Goal: Task Accomplishment & Management: Complete application form

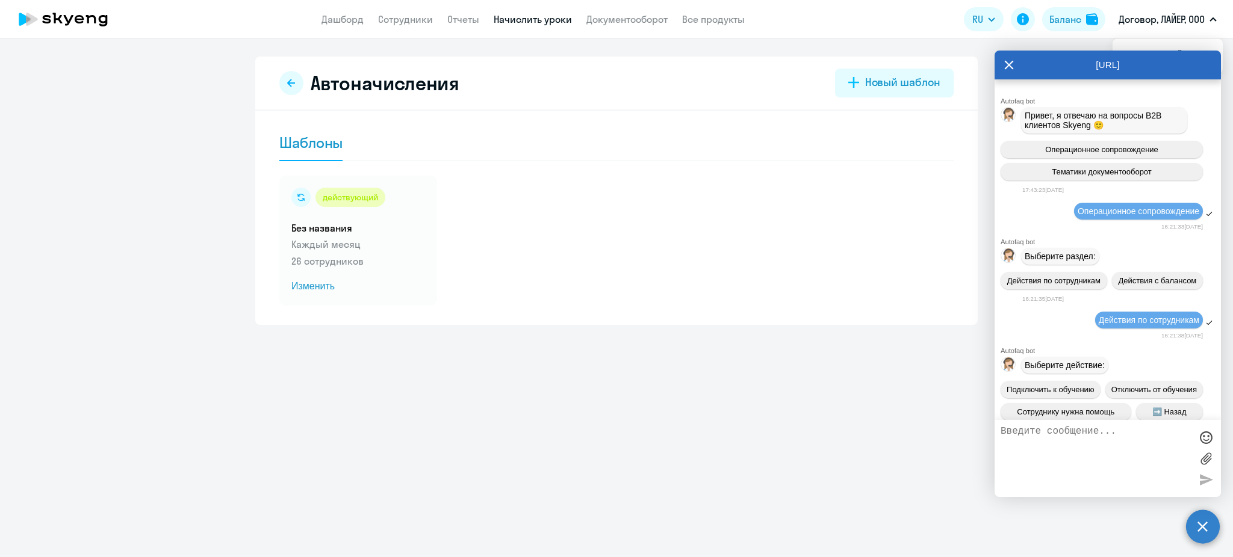
scroll to position [12783, 0]
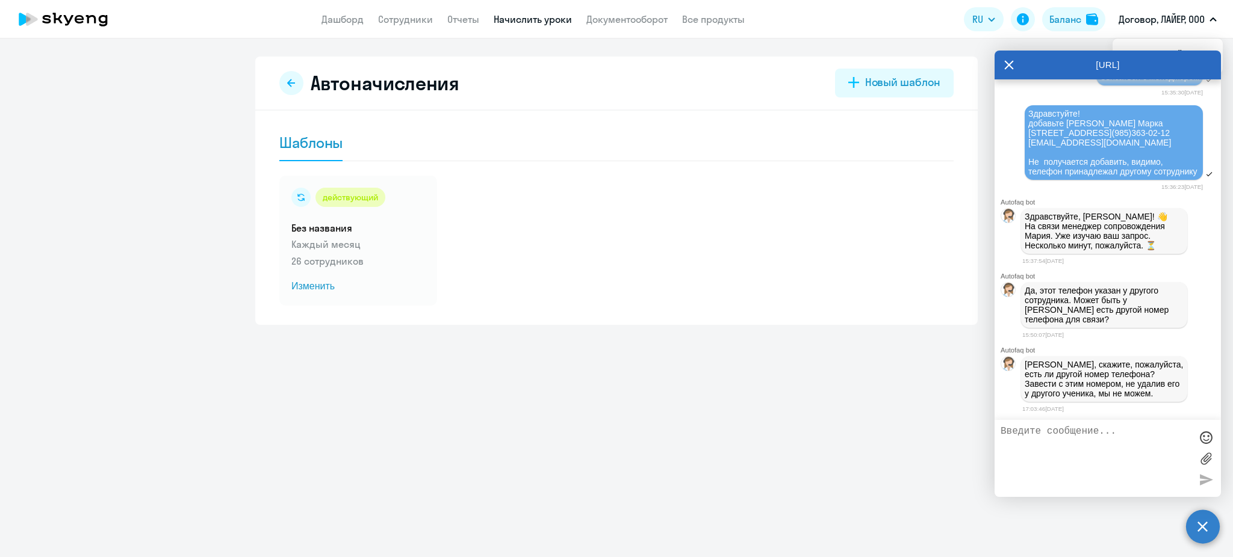
click at [1083, 444] on textarea at bounding box center [1096, 458] width 190 height 65
type textarea "У какого ученика он указан?"
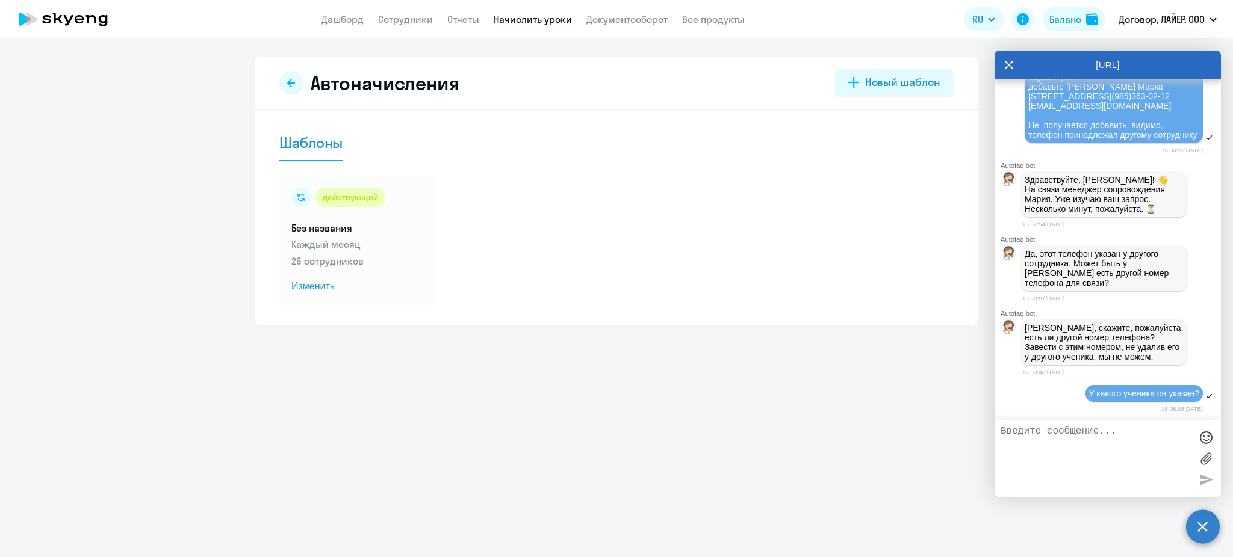
scroll to position [12819, 0]
click at [554, 17] on link "Начислить уроки" at bounding box center [533, 19] width 78 height 12
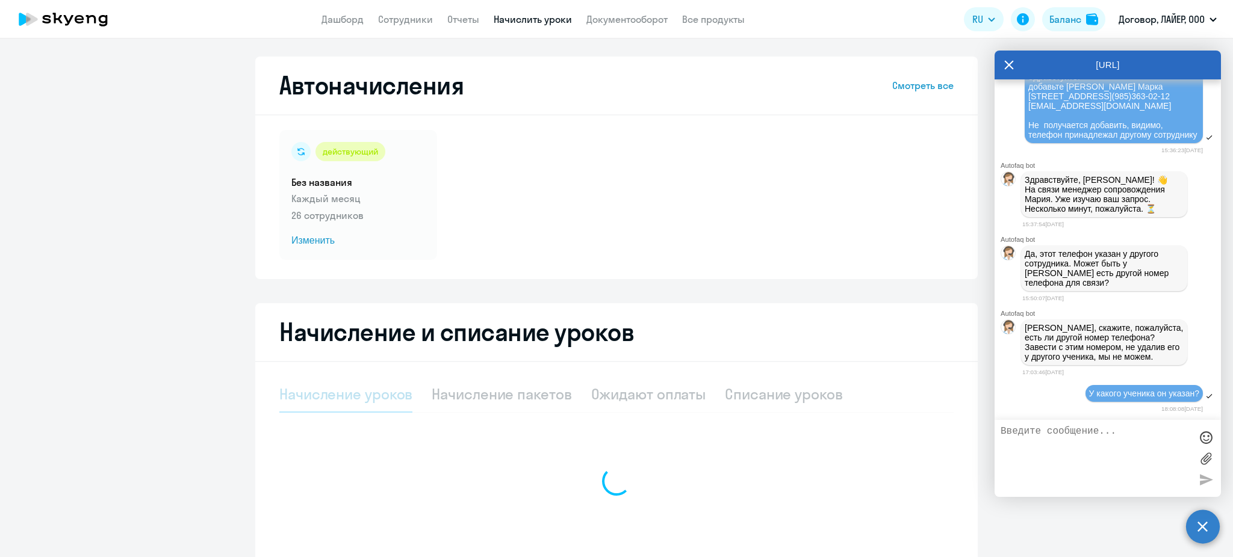
select select "10"
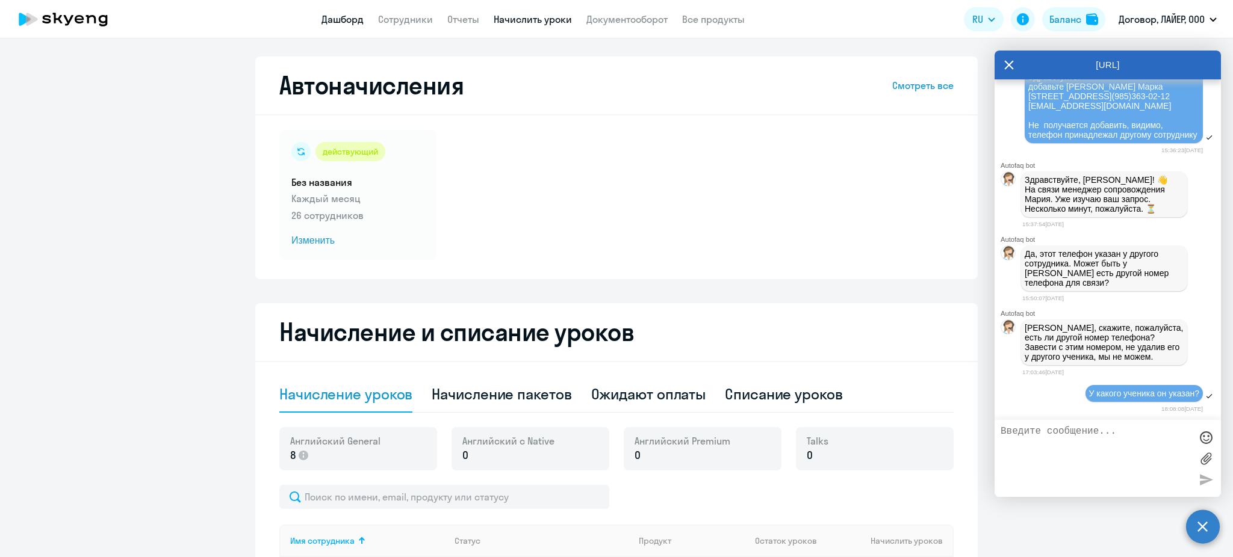
click at [347, 23] on link "Дашборд" at bounding box center [342, 19] width 42 height 12
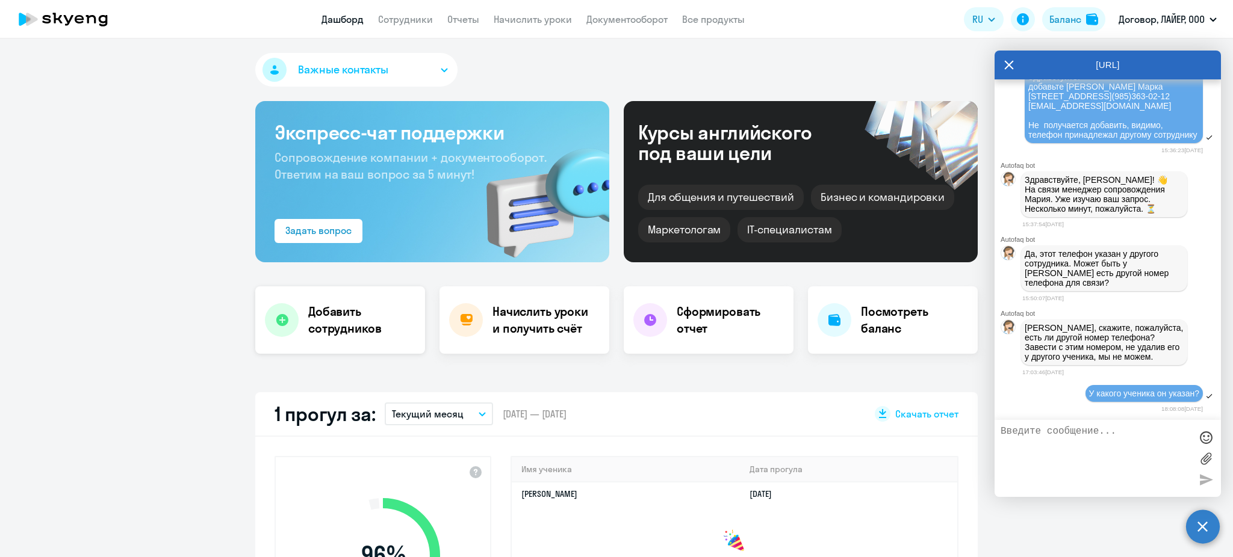
click at [346, 317] on h4 "Добавить сотрудников" at bounding box center [361, 320] width 107 height 34
select select "english_adult_not_native_speaker"
select select "3"
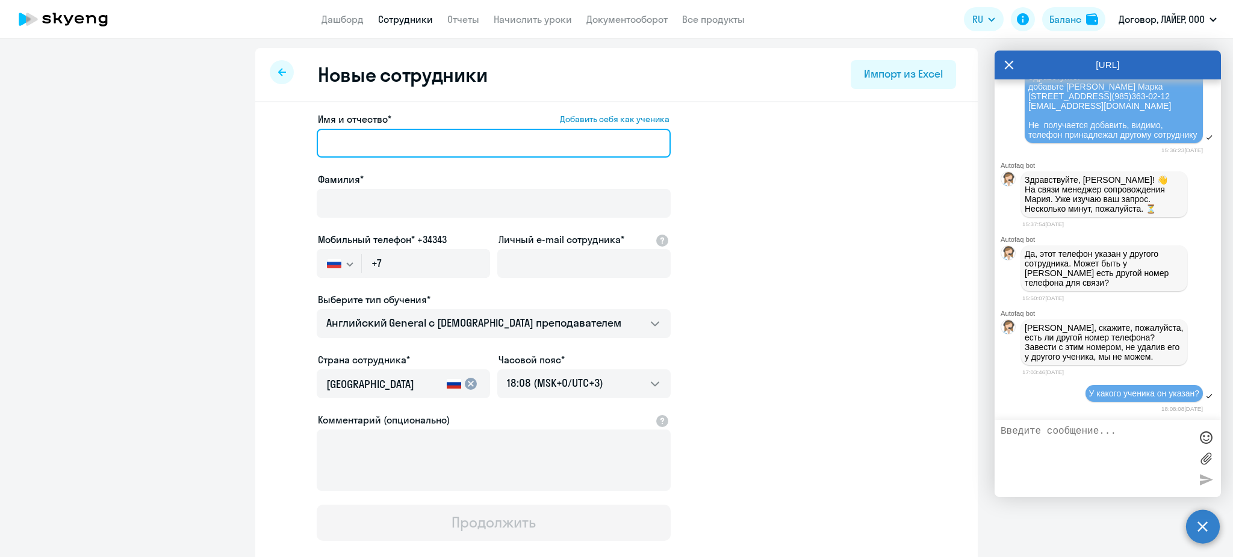
click at [347, 149] on input "Имя и отчество* Добавить себя как ученика" at bounding box center [494, 143] width 354 height 29
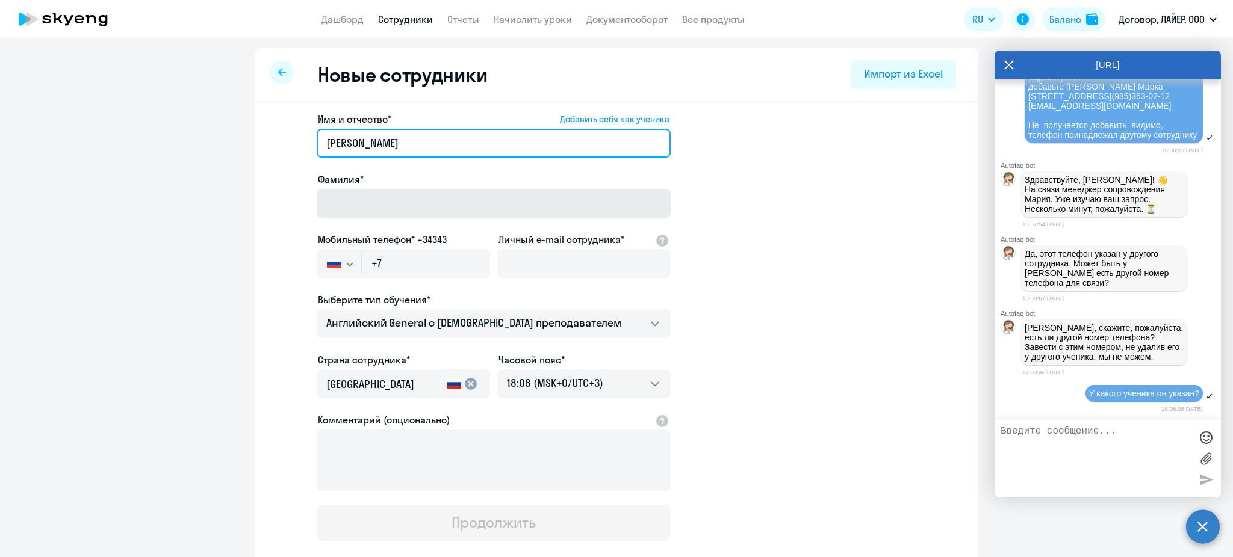
type input "[PERSON_NAME]"
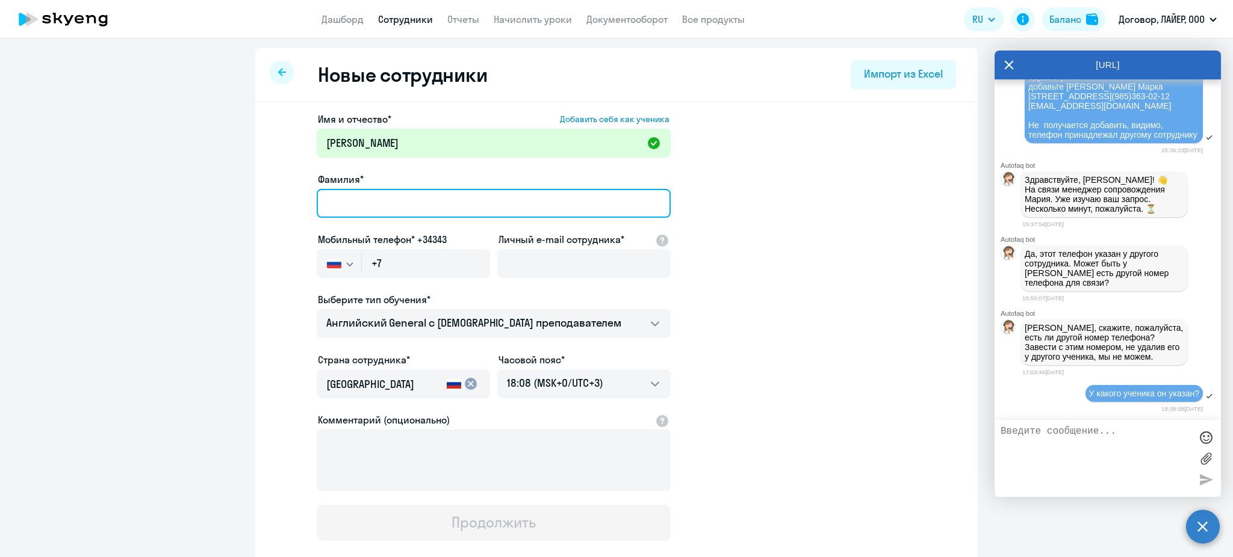
click at [368, 213] on input "Фамилия*" at bounding box center [494, 203] width 354 height 29
type input "[PERSON_NAME]"
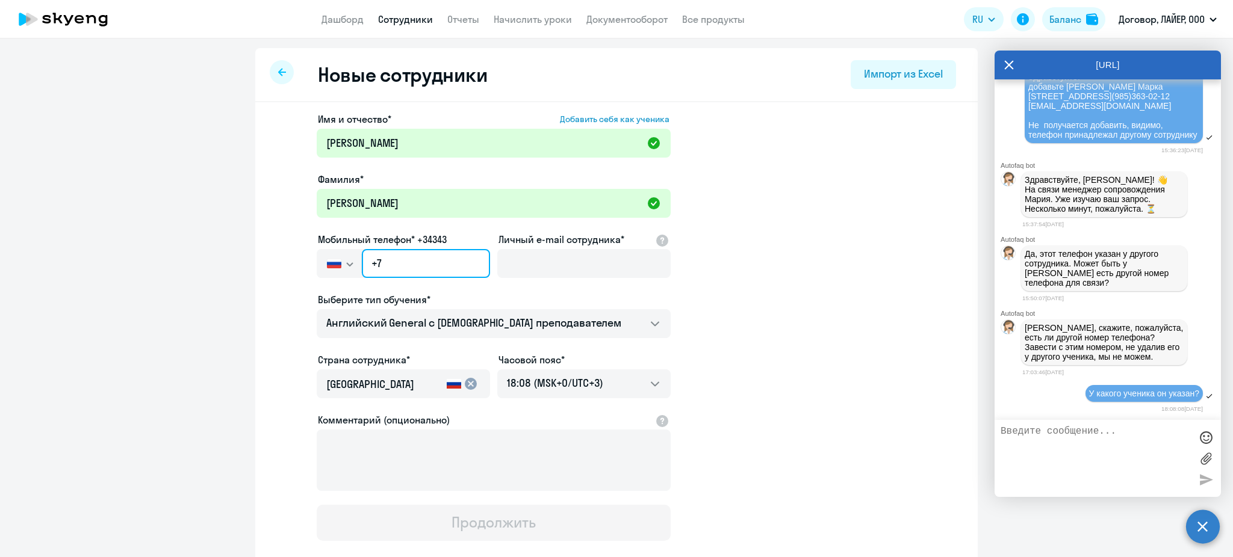
paste input "[PHONE_NUMBER]"
type input "[PHONE_NUMBER]"
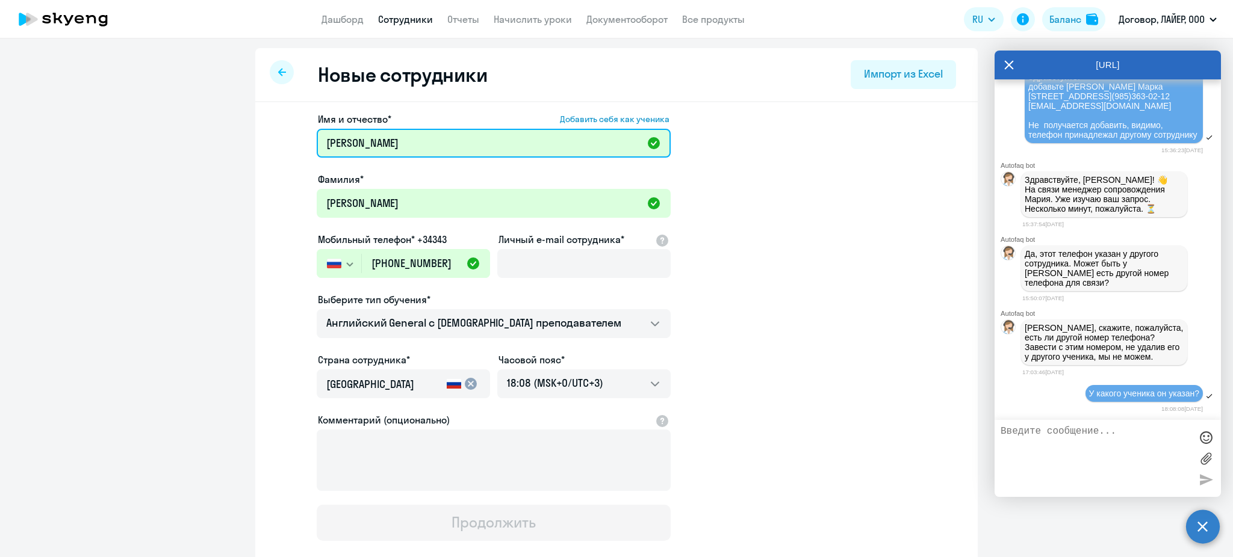
click at [436, 148] on input "[PERSON_NAME]" at bounding box center [494, 143] width 354 height 29
type input "[PERSON_NAME]"
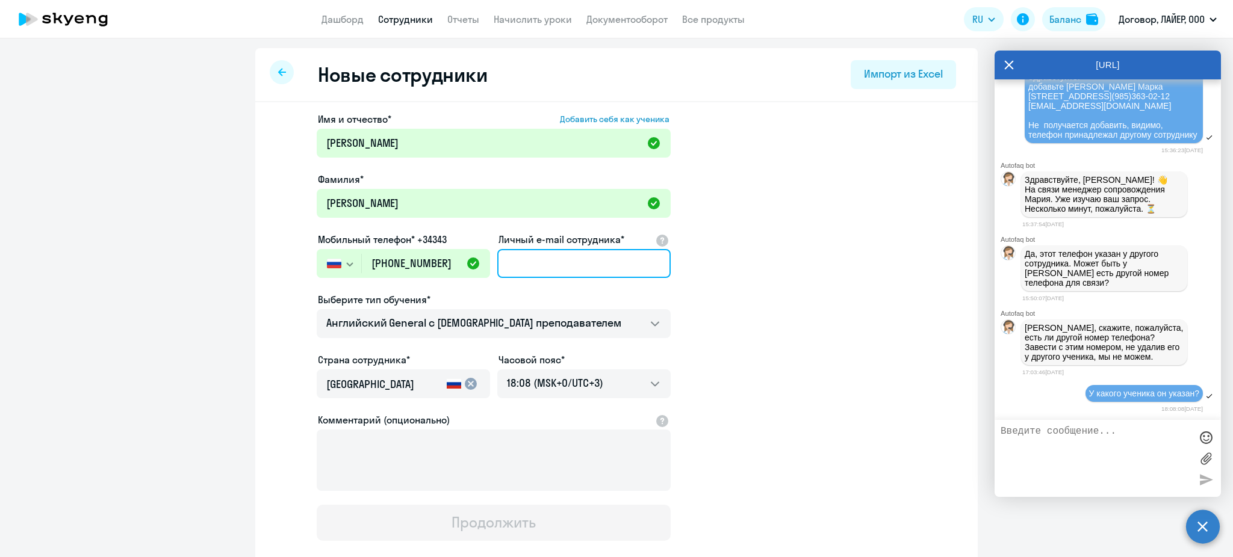
click at [514, 266] on input "Личный e-mail сотрудника*" at bounding box center [583, 263] width 173 height 29
paste input "[EMAIL_ADDRESS][DOMAIN_NAME]"
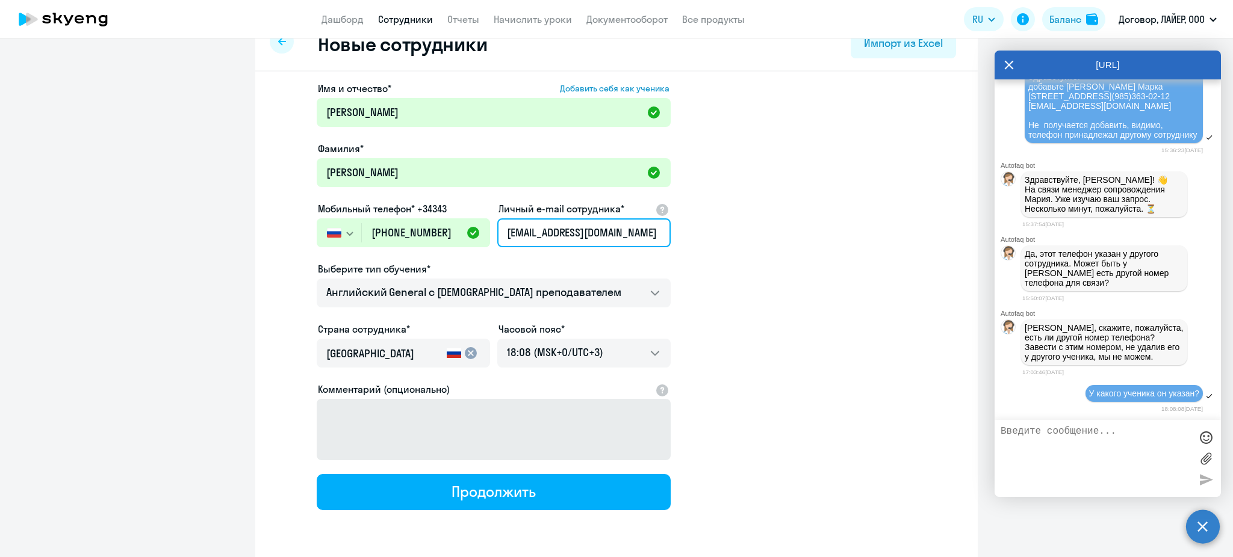
scroll to position [71, 0]
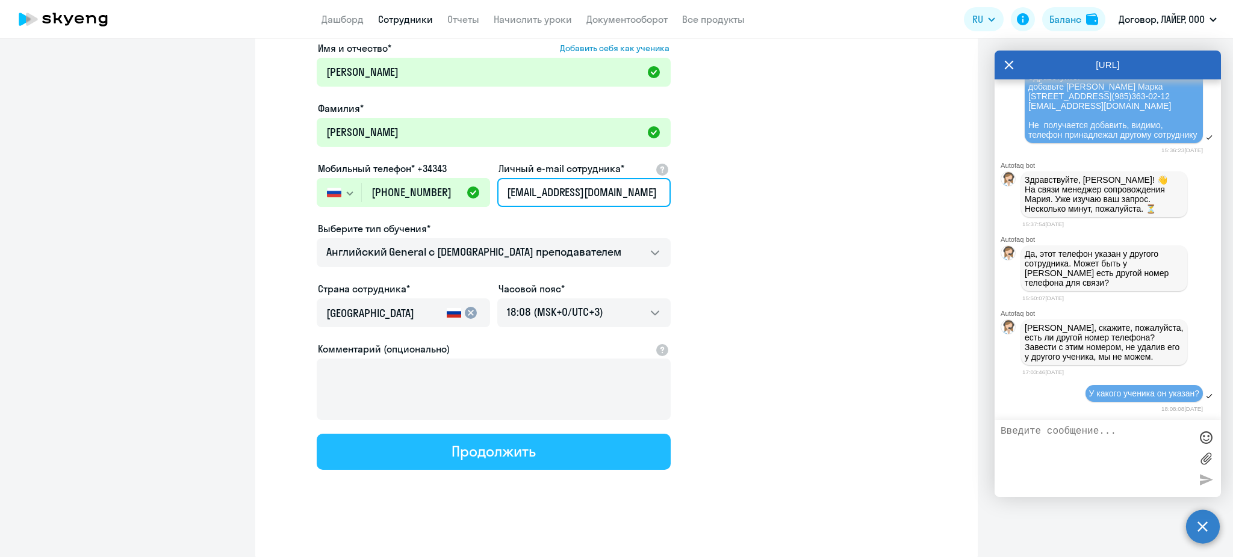
type input "[EMAIL_ADDRESS][DOMAIN_NAME]"
click at [503, 456] on div "Продолжить" at bounding box center [494, 451] width 84 height 19
select select "english_adult_not_native_speaker"
select select "3"
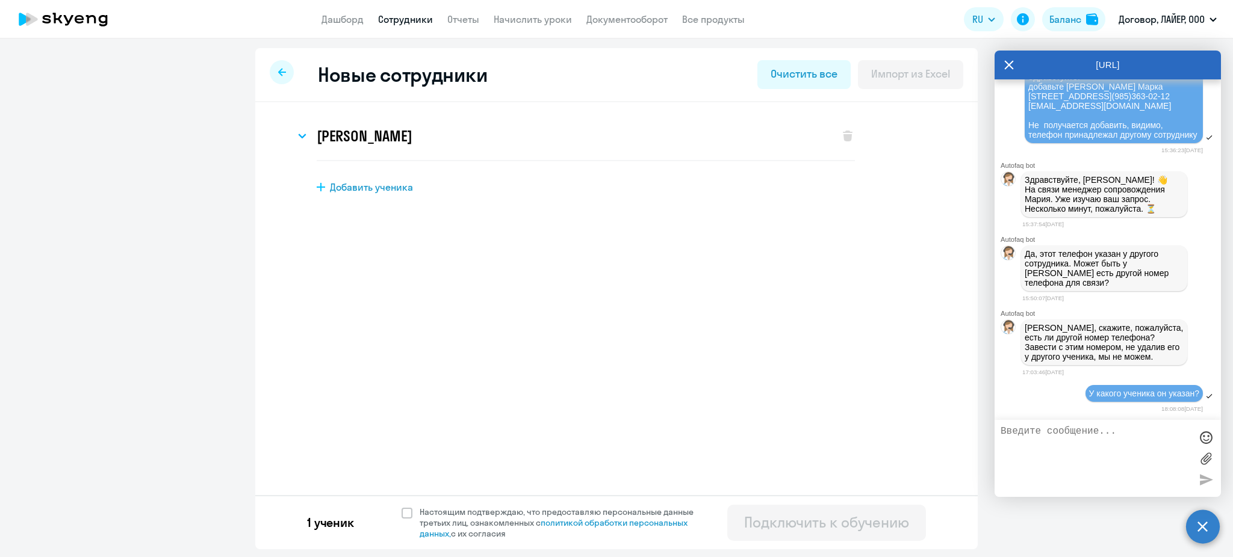
scroll to position [0, 0]
click at [409, 514] on span at bounding box center [407, 513] width 11 height 11
click at [402, 507] on input "Настоящим подтверждаю, что предоставляю персональные данные третьих лиц, ознако…" at bounding box center [401, 506] width 1 height 1
checkbox input "true"
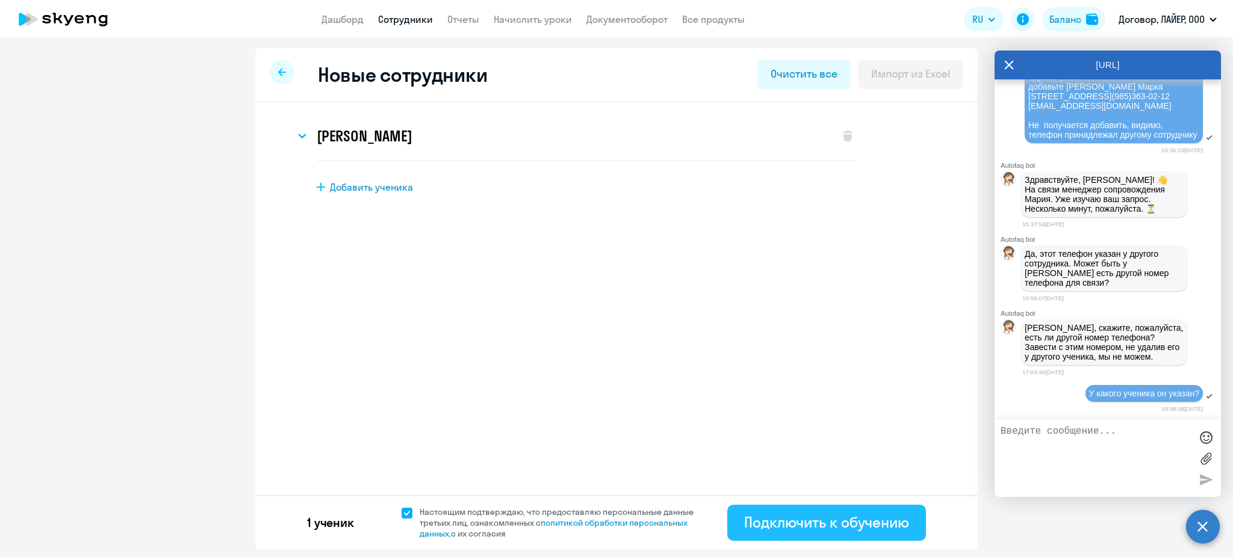
click at [868, 514] on div "Подключить к обучению" at bounding box center [826, 522] width 165 height 19
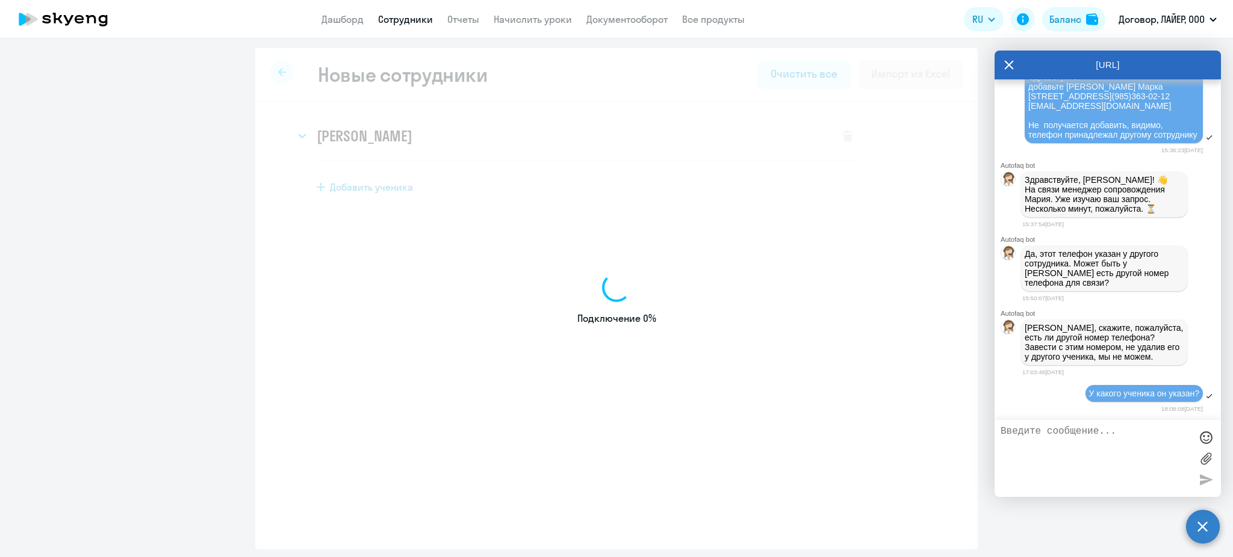
select select "english_adult_not_native_speaker"
select select "3"
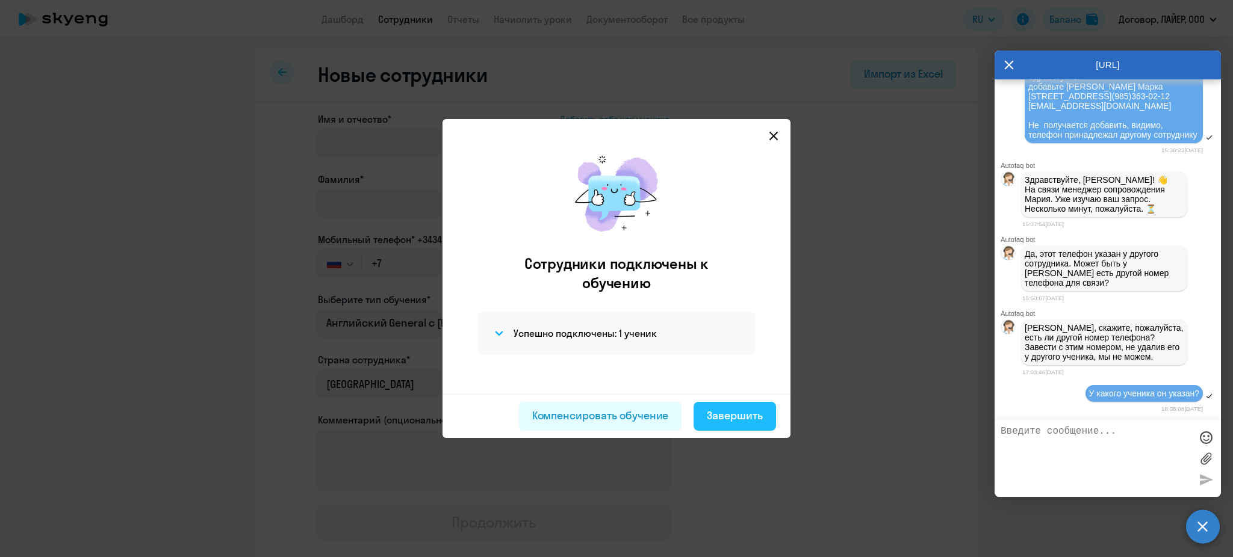
click at [721, 413] on div "Завершить" at bounding box center [735, 416] width 56 height 16
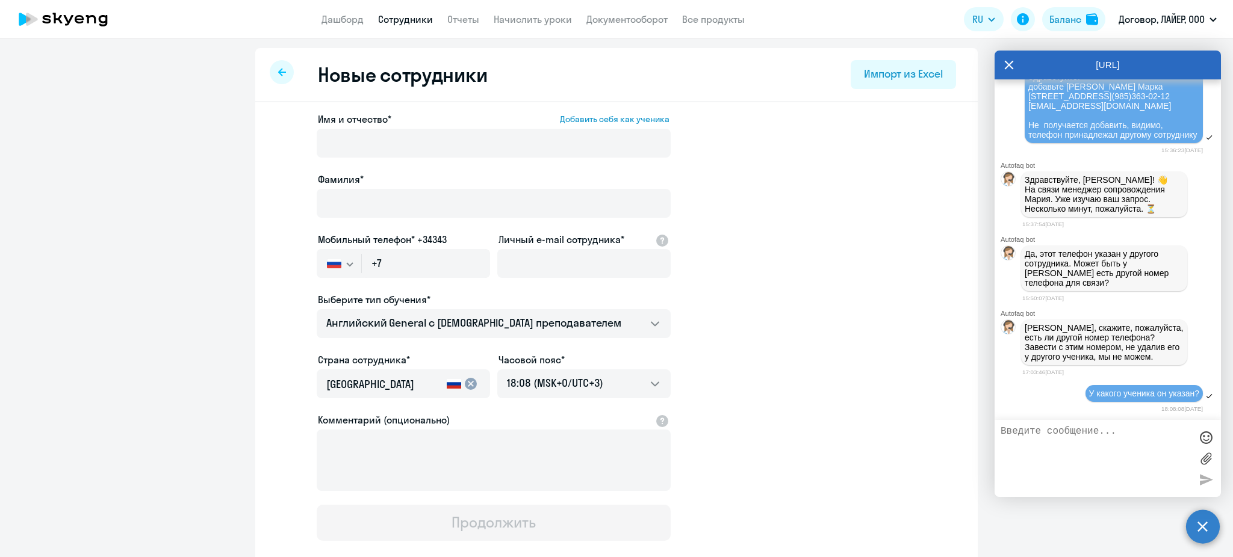
select select "30"
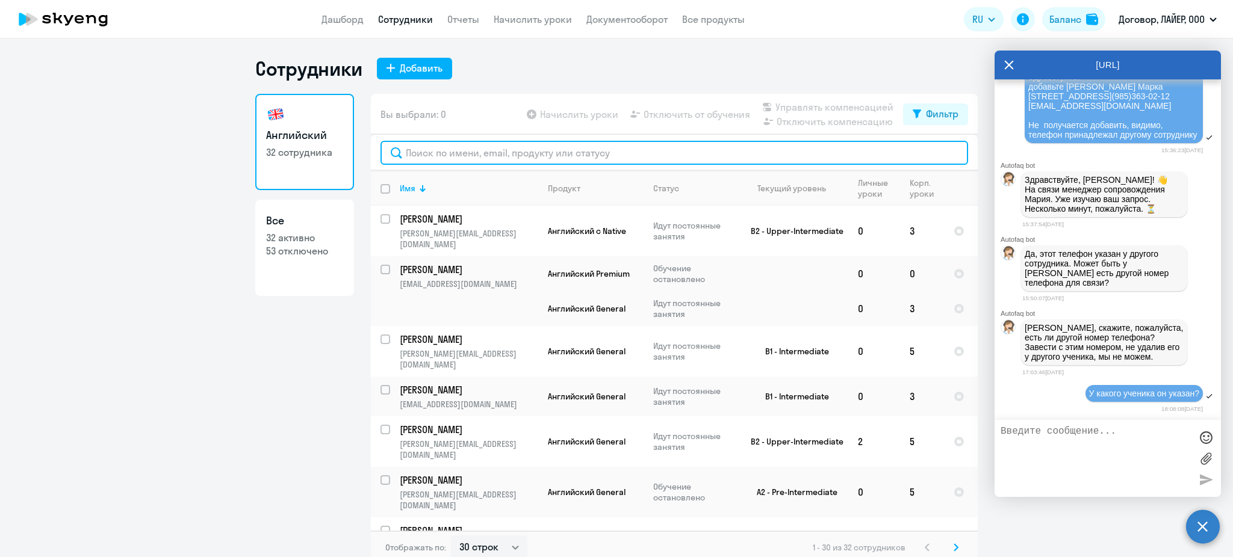
click at [515, 146] on input "text" at bounding box center [674, 153] width 588 height 24
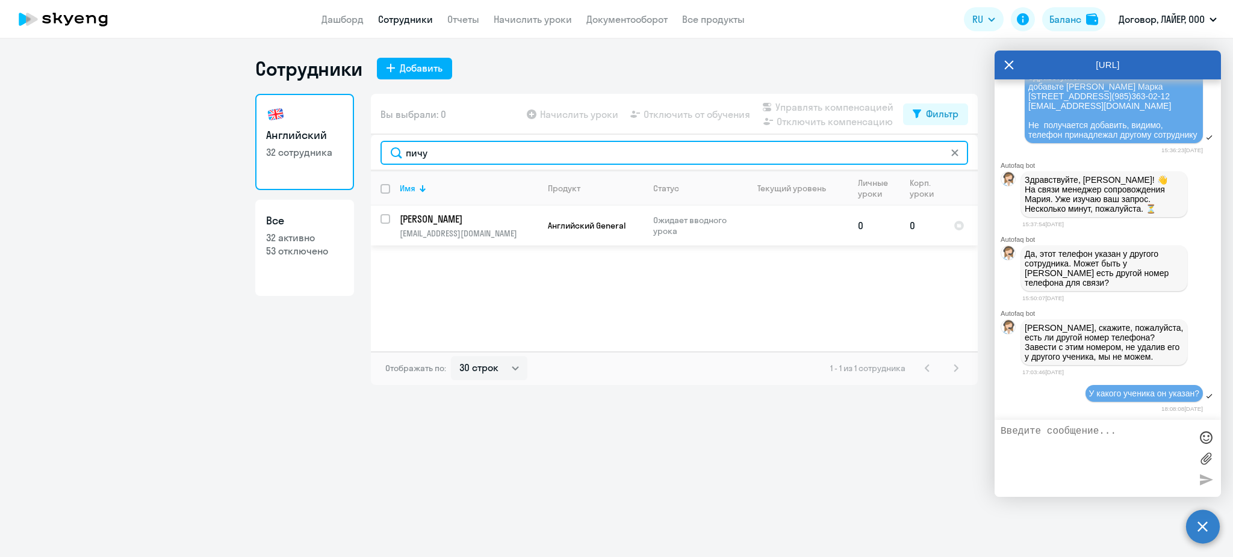
type input "пичу"
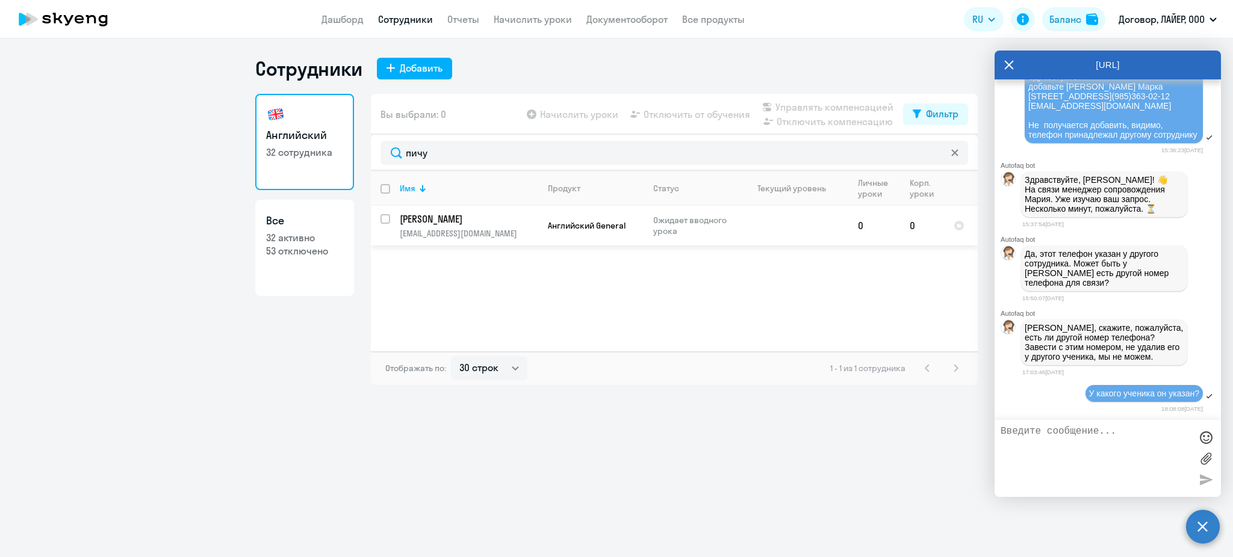
click at [921, 231] on td "0" at bounding box center [922, 226] width 44 height 40
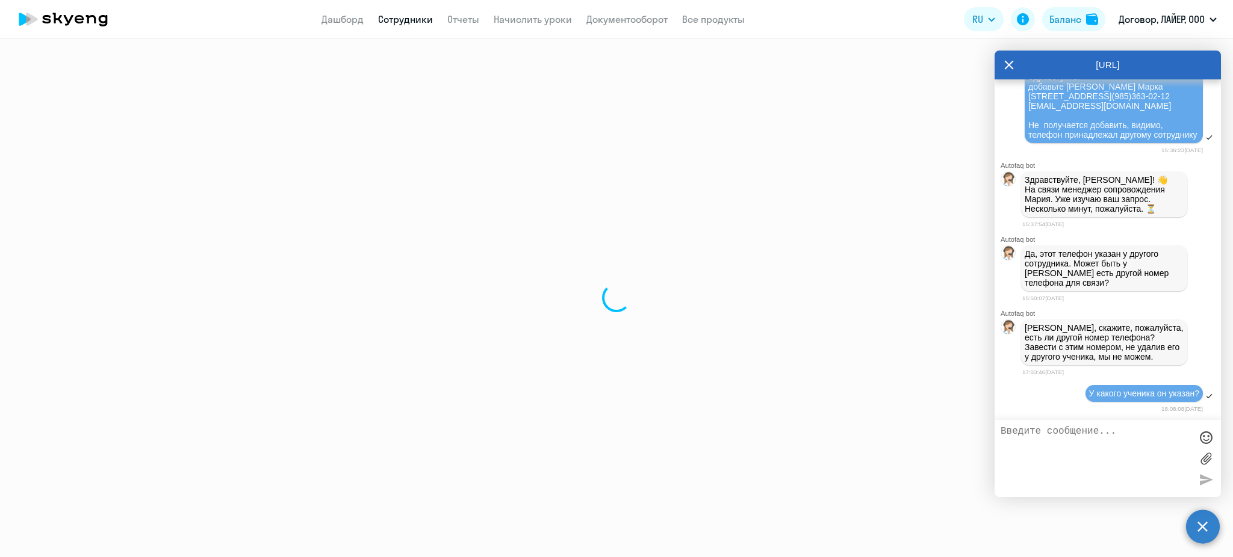
select select "english"
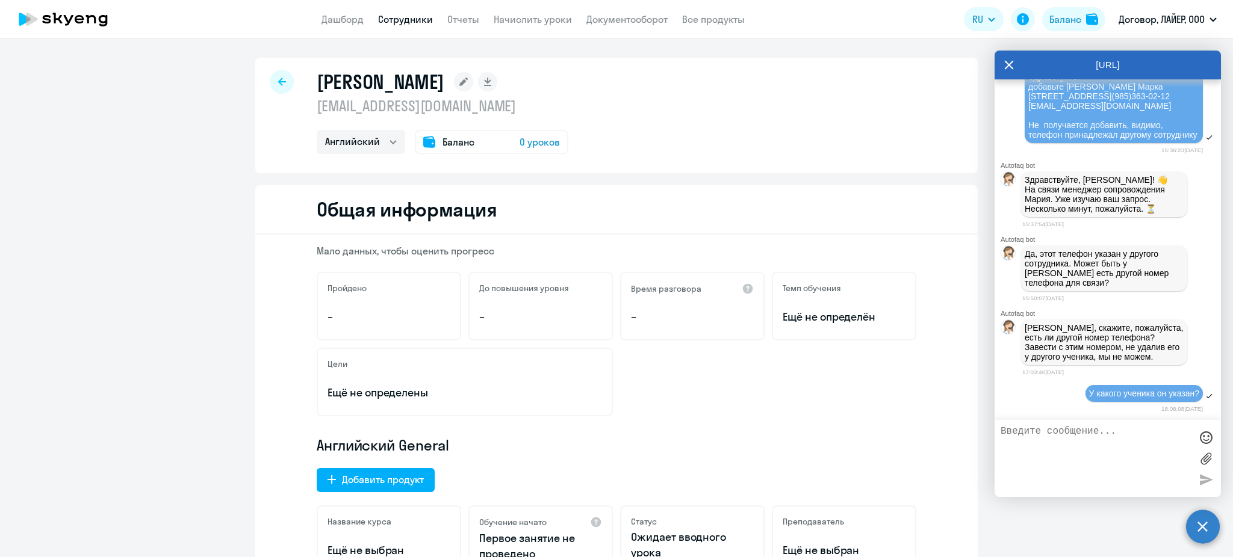
click at [536, 146] on span "0 уроков" at bounding box center [540, 142] width 40 height 14
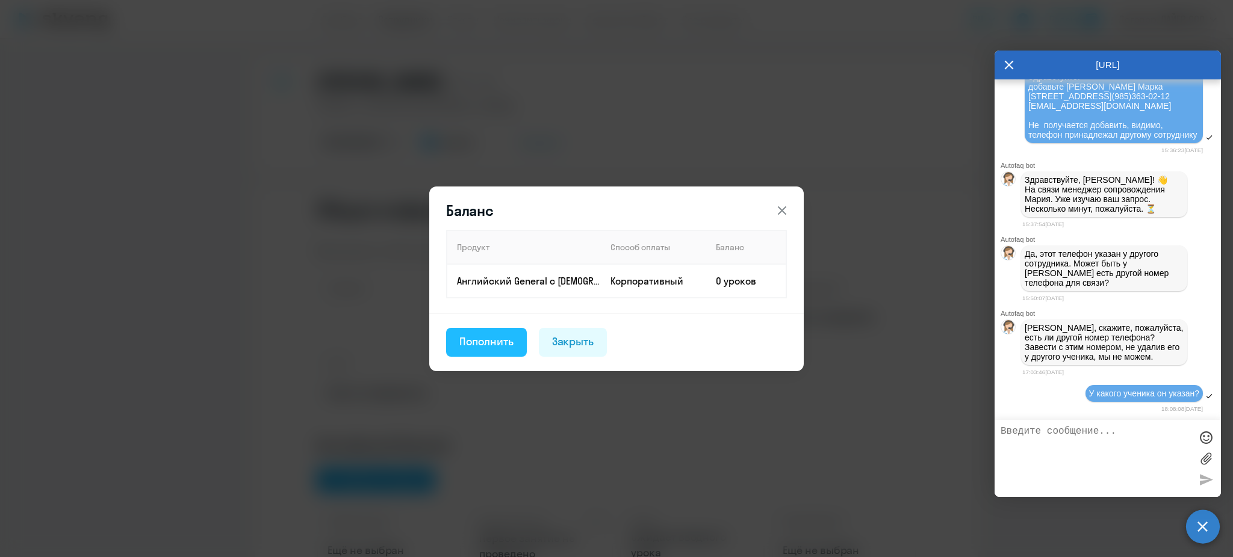
click at [515, 338] on button "Пополнить" at bounding box center [486, 342] width 81 height 29
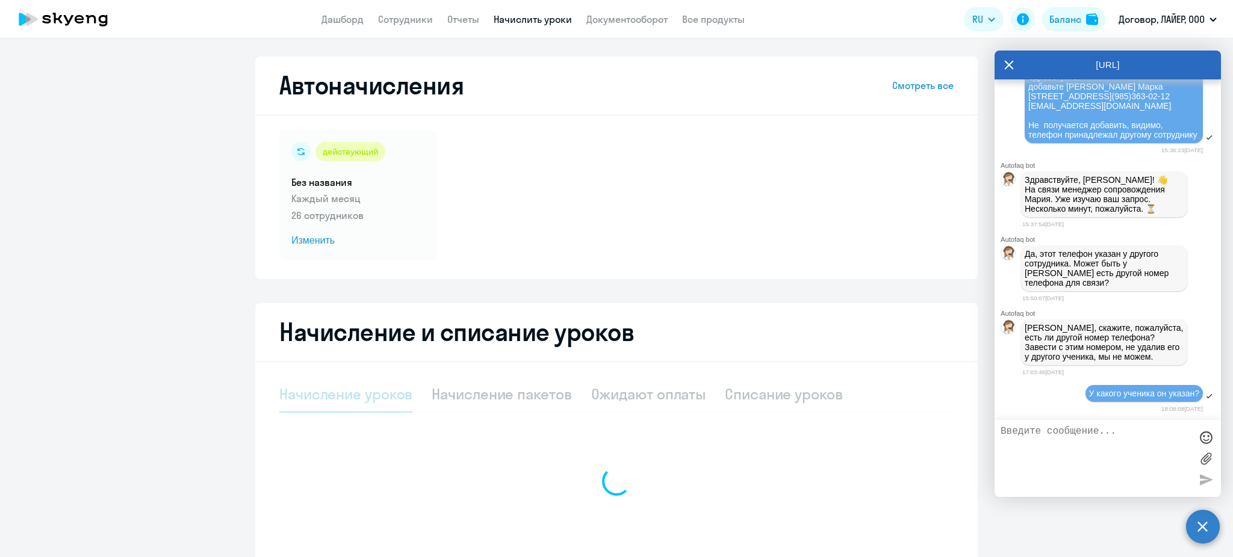
select select "10"
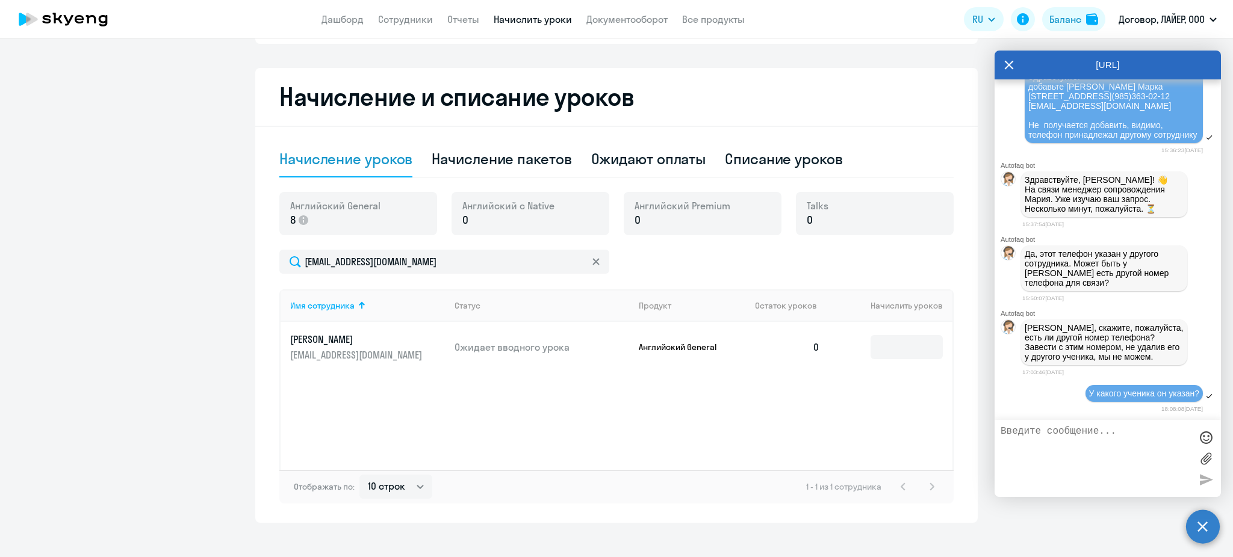
scroll to position [241, 0]
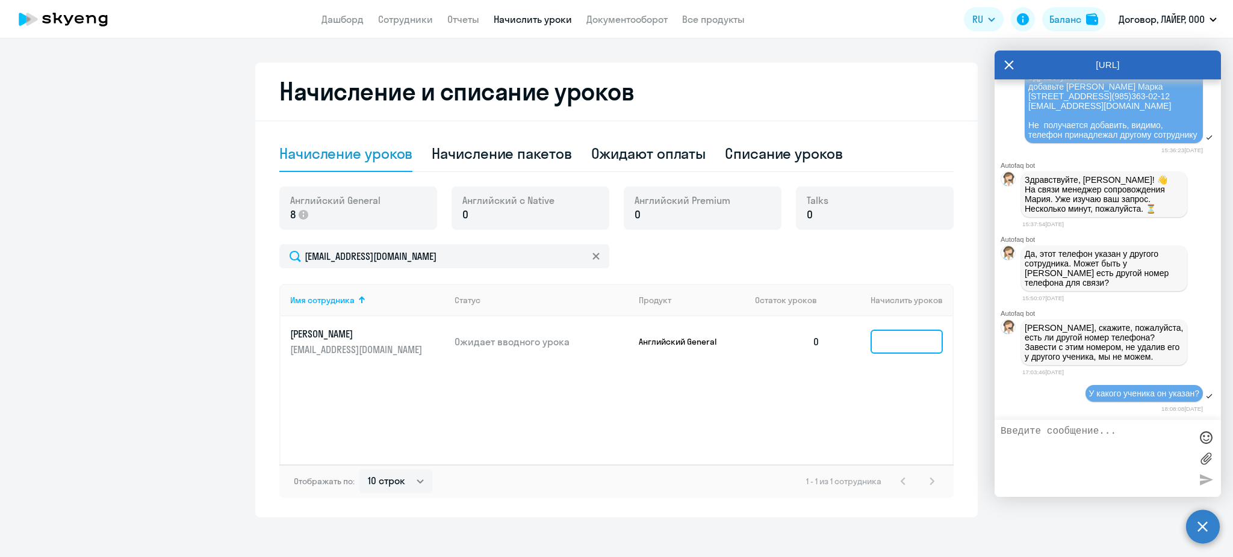
click at [900, 347] on input at bounding box center [907, 342] width 72 height 24
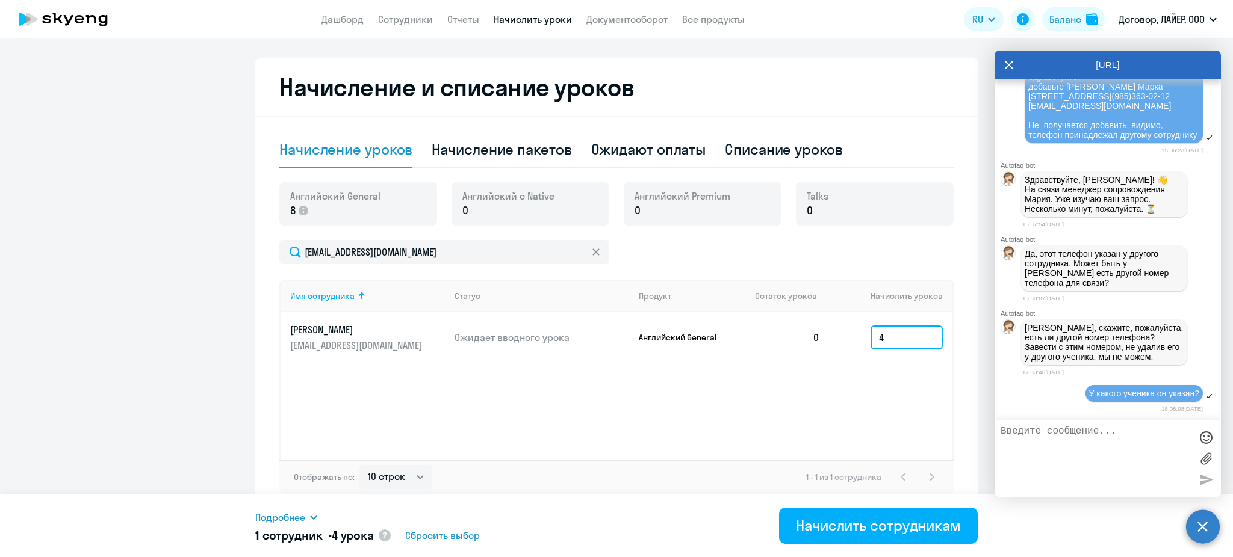
scroll to position [248, 0]
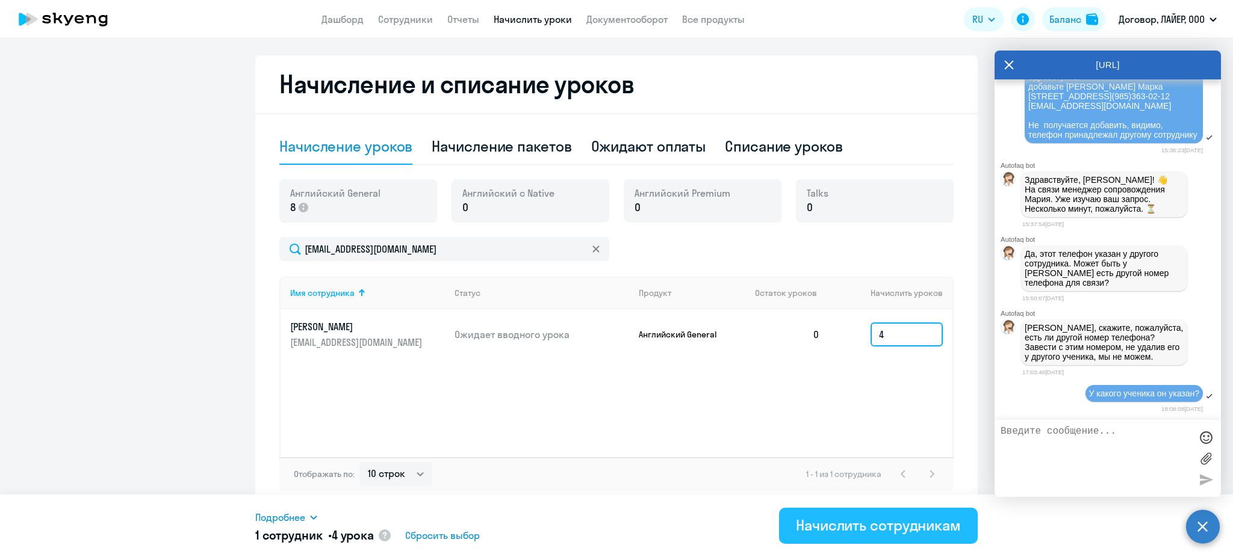
type input "4"
click at [861, 535] on div "Начислить сотрудникам" at bounding box center [878, 525] width 165 height 19
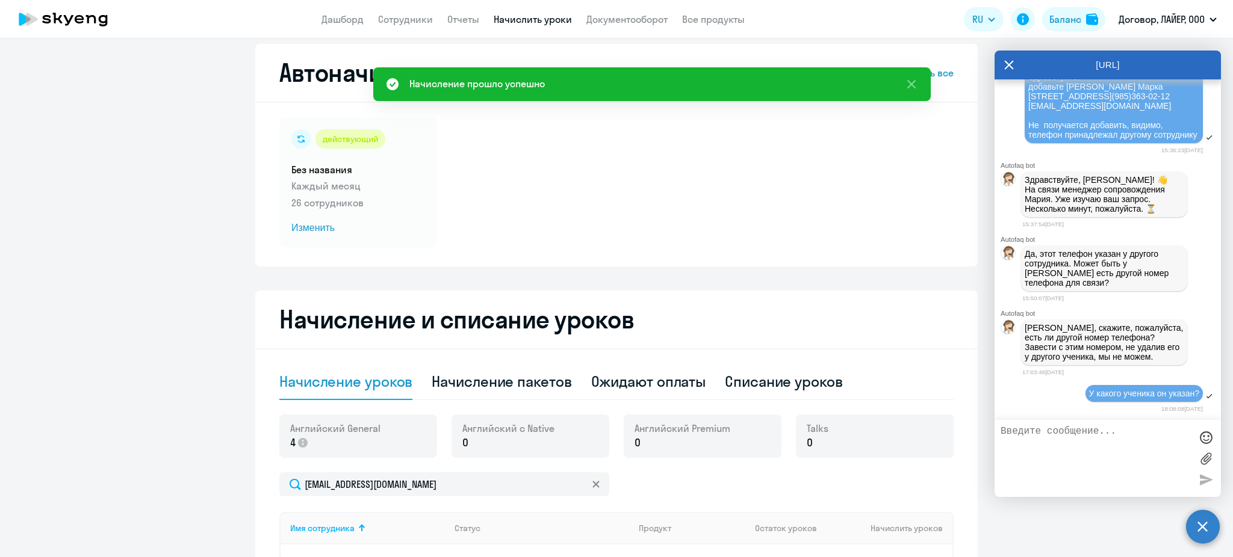
scroll to position [0, 0]
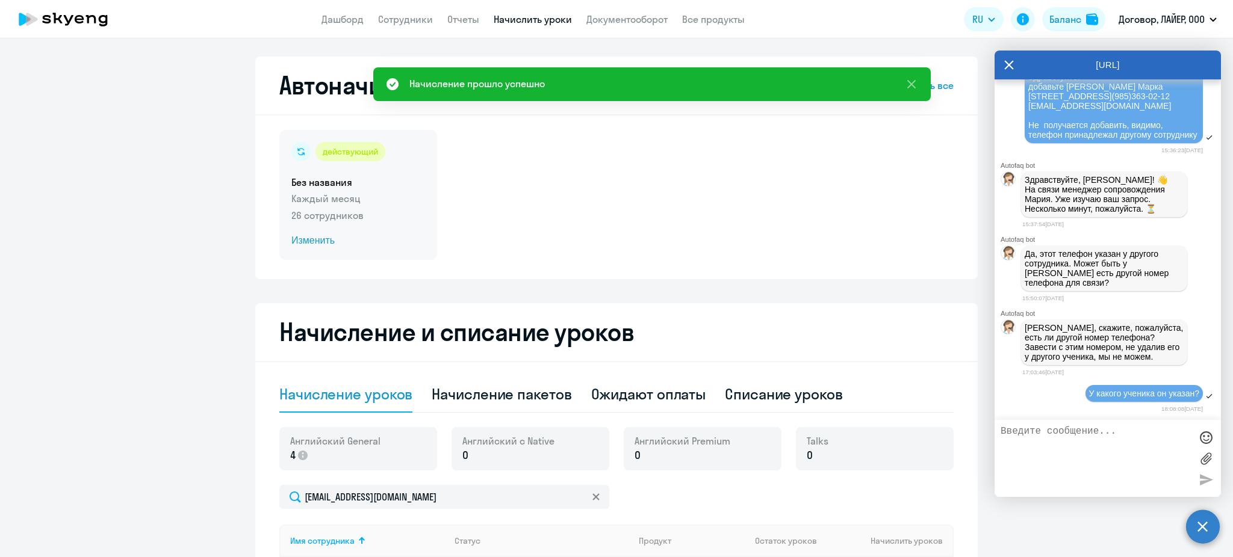
click at [309, 244] on span "Изменить" at bounding box center [358, 241] width 134 height 14
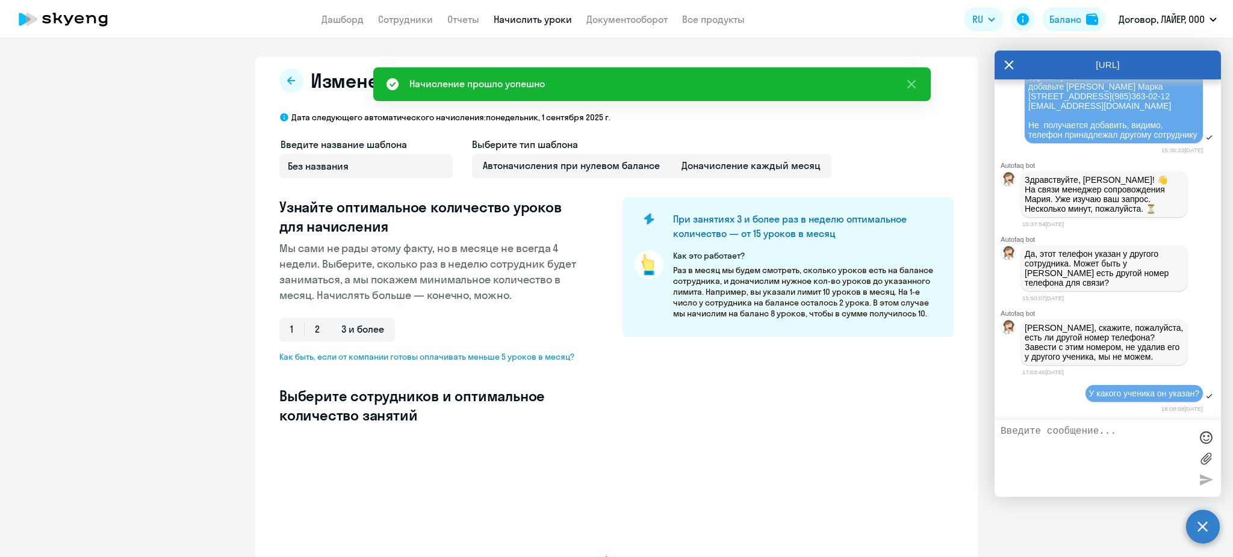
select select "10"
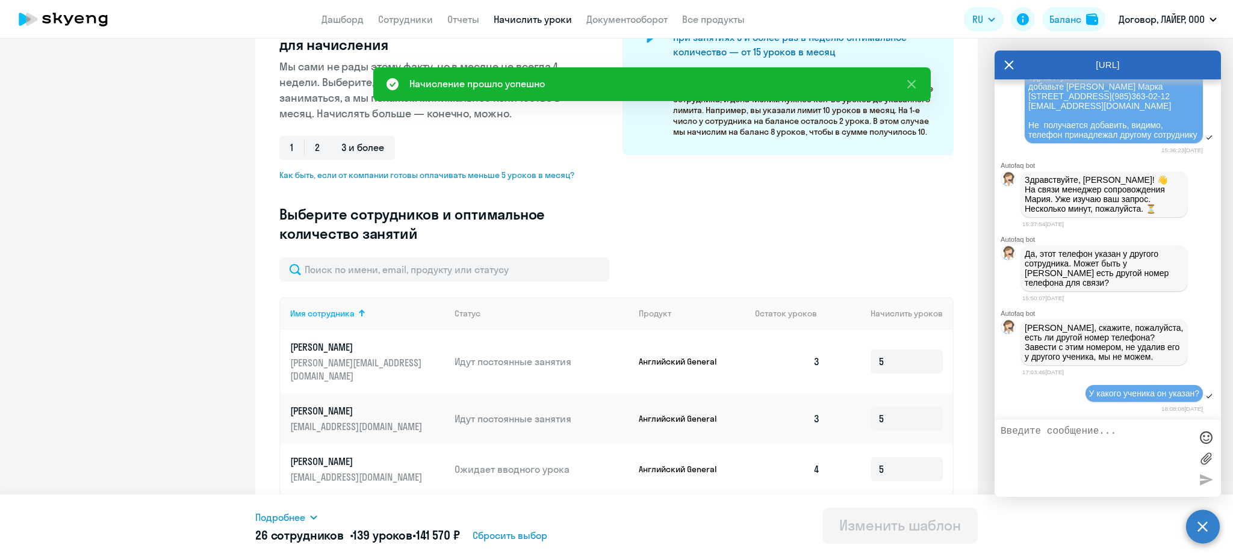
scroll to position [160, 0]
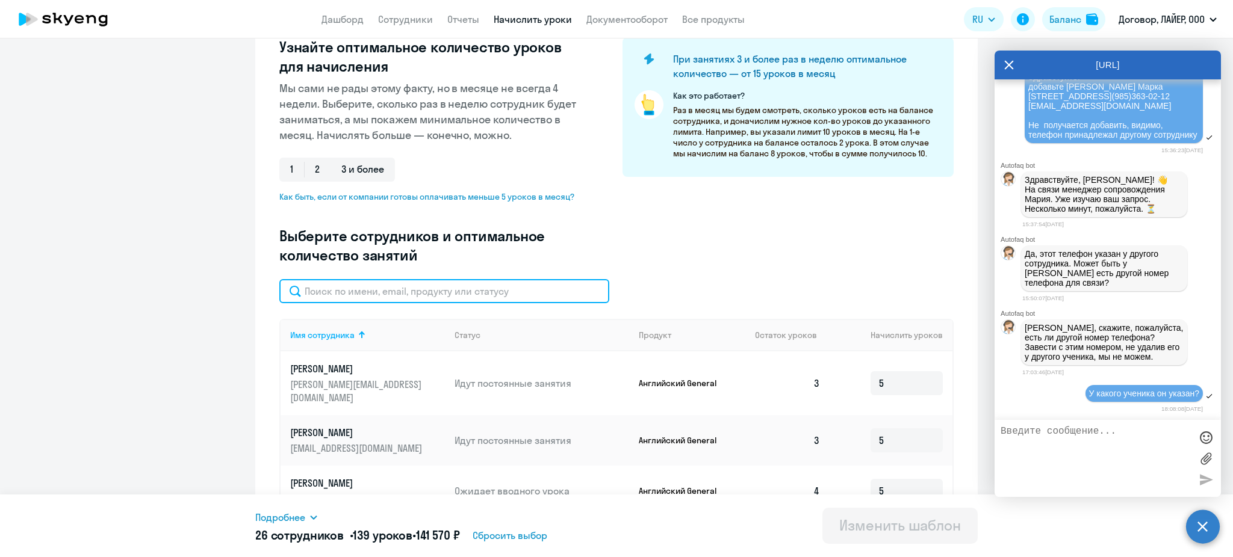
click at [353, 296] on input "text" at bounding box center [444, 291] width 330 height 24
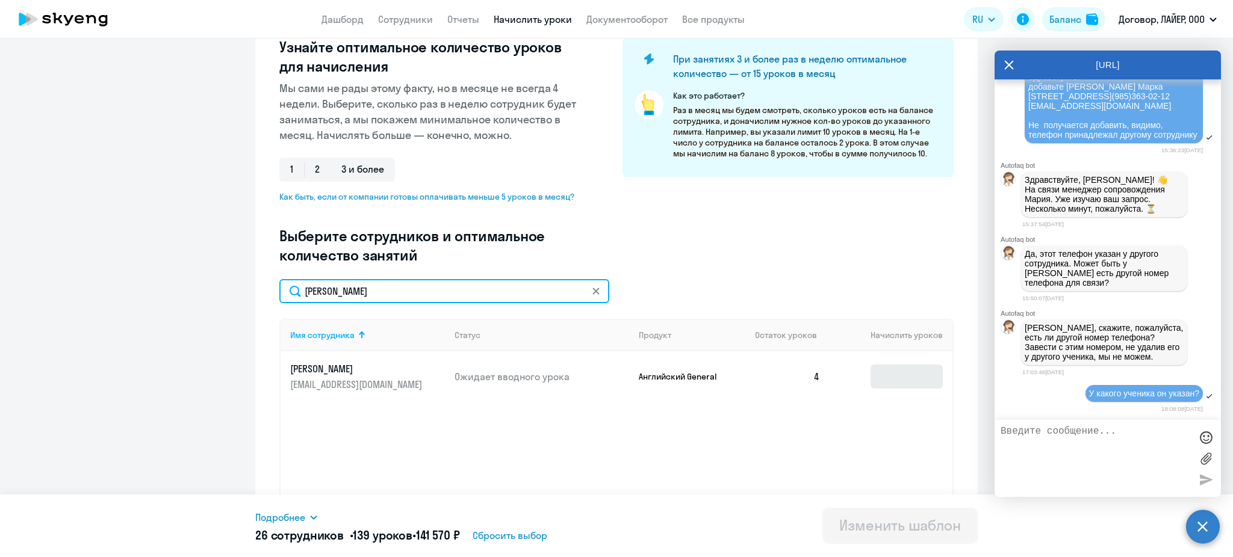
type input "[PERSON_NAME]"
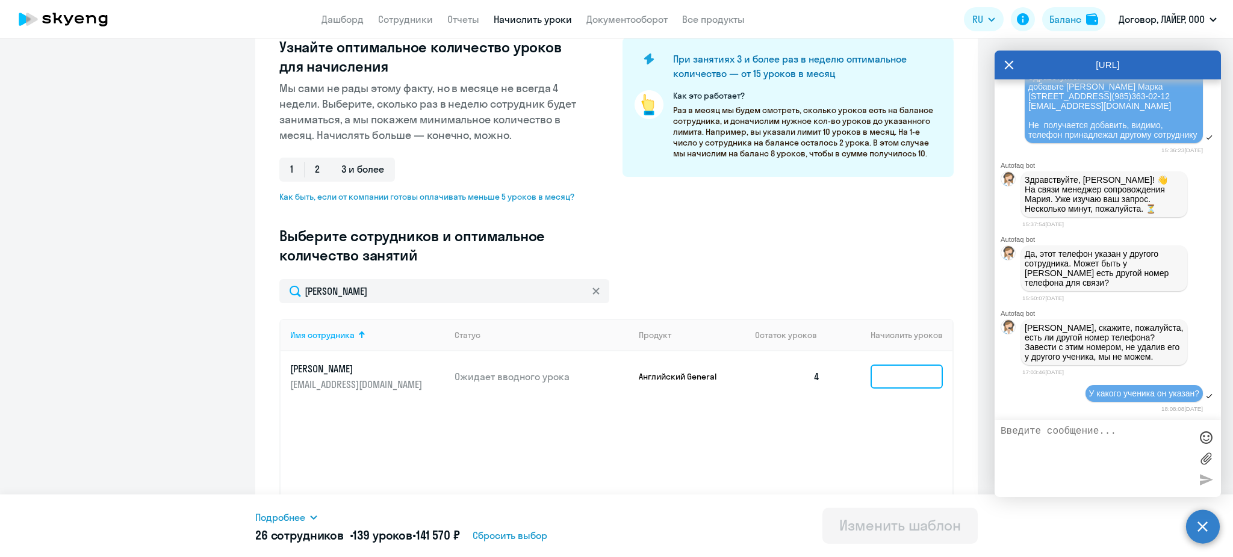
click at [922, 385] on input at bounding box center [907, 377] width 72 height 24
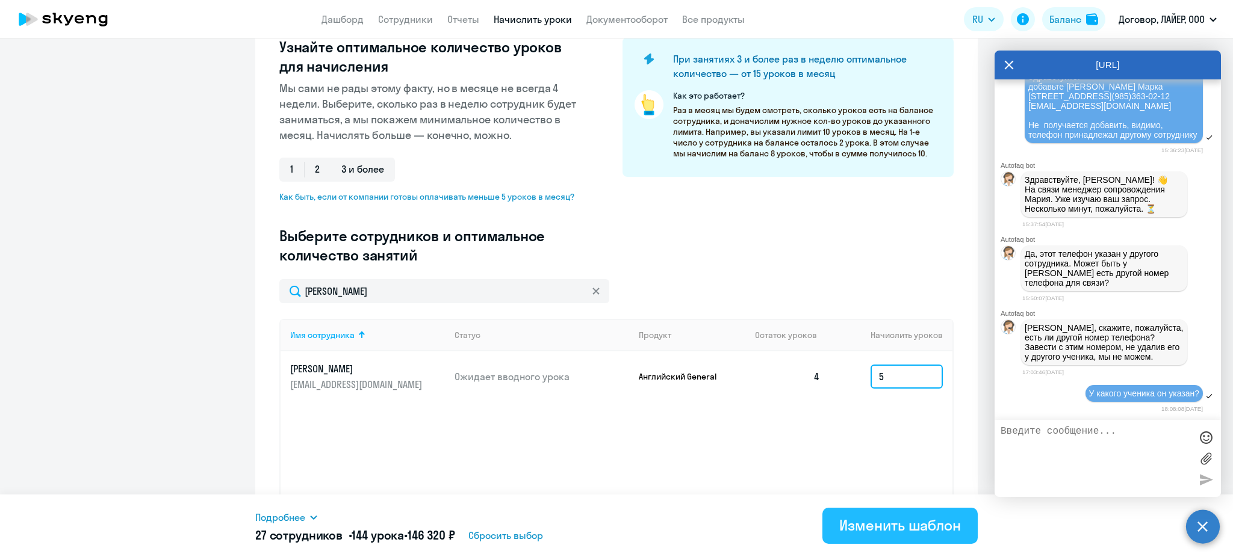
type input "5"
click at [916, 527] on div "Изменить шаблон" at bounding box center [900, 525] width 122 height 19
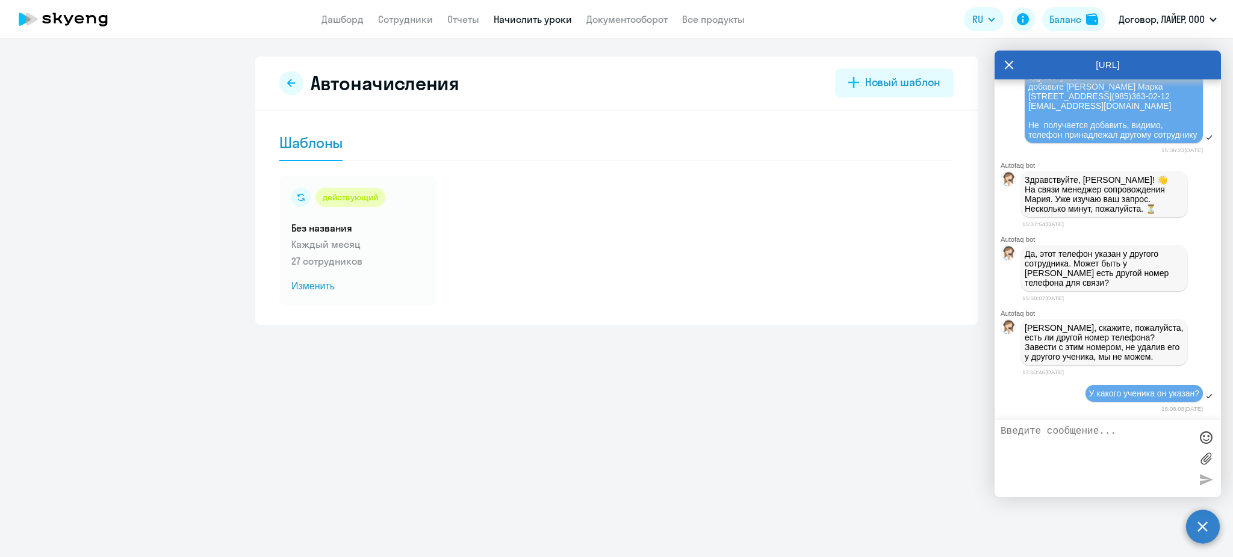
click at [72, 12] on icon at bounding box center [63, 19] width 106 height 30
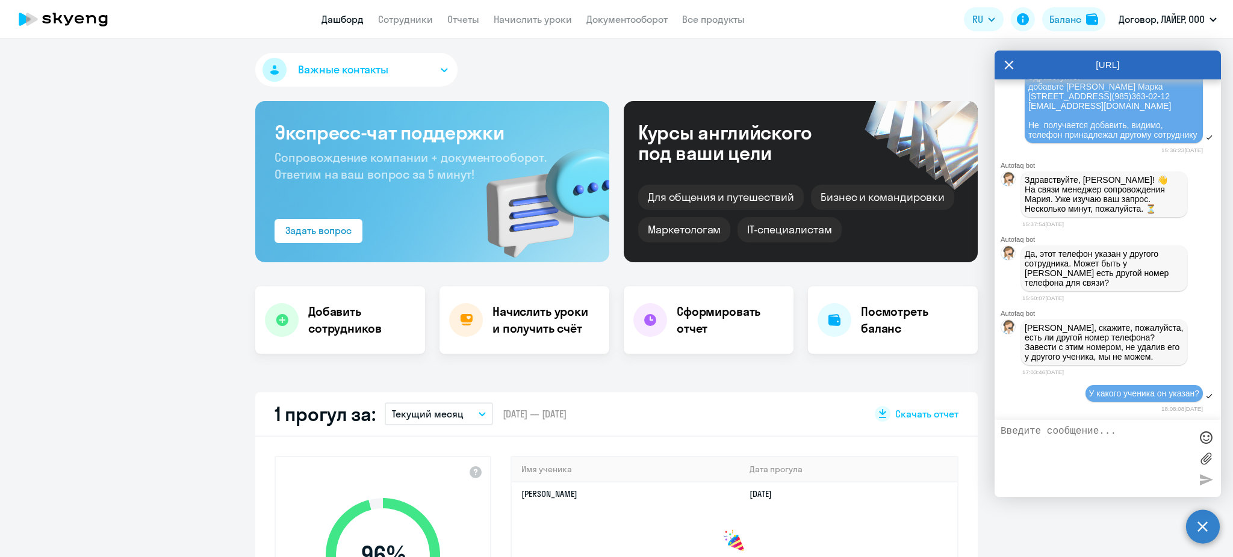
select select "30"
